Goal: Task Accomplishment & Management: Manage account settings

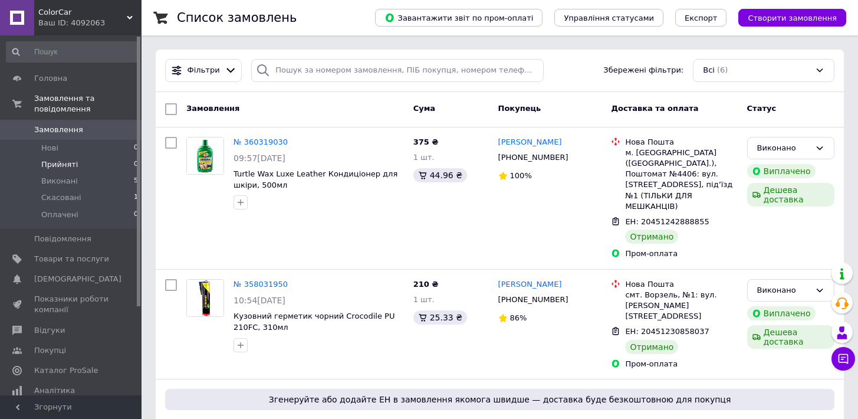
click at [71, 167] on span "Прийняті" at bounding box center [59, 164] width 37 height 11
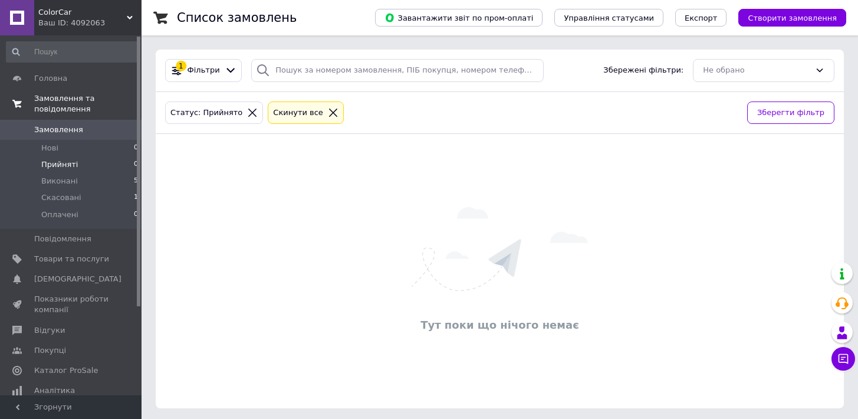
click at [58, 106] on span "Замовлення та повідомлення" at bounding box center [87, 103] width 107 height 21
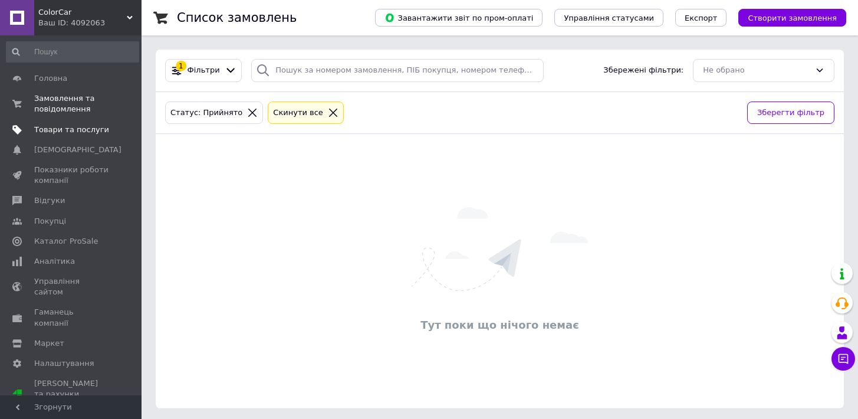
click at [60, 131] on span "Товари та послуги" at bounding box center [71, 129] width 75 height 11
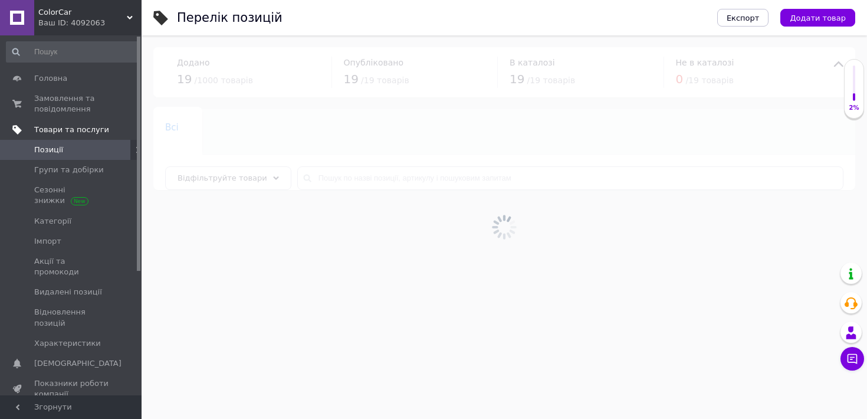
click at [39, 120] on link "Товари та послуги" at bounding box center [72, 130] width 145 height 20
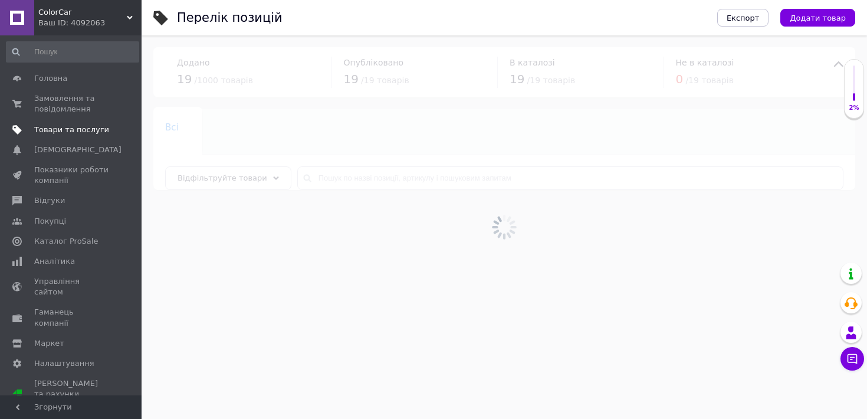
click at [41, 120] on link "Товари та послуги" at bounding box center [72, 130] width 145 height 20
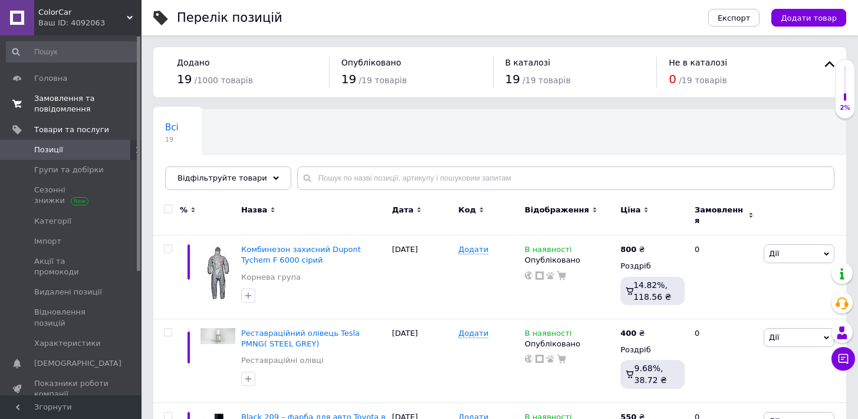
click at [42, 109] on span "Замовлення та повідомлення" at bounding box center [71, 103] width 75 height 21
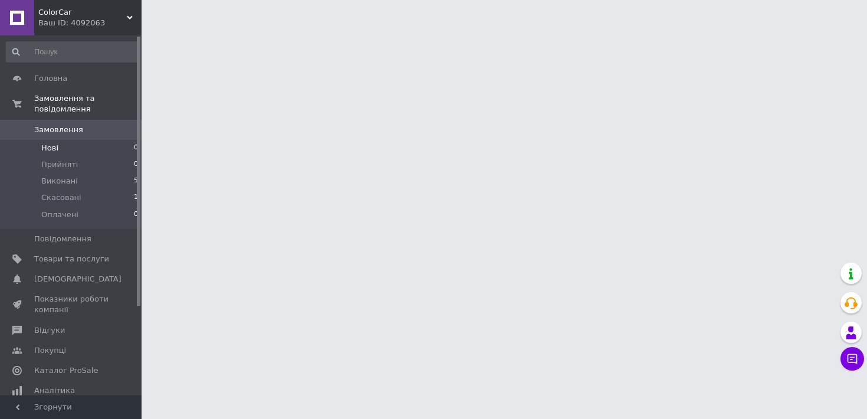
click at [54, 151] on span "Нові" at bounding box center [49, 148] width 17 height 11
